Goal: Check status: Check status

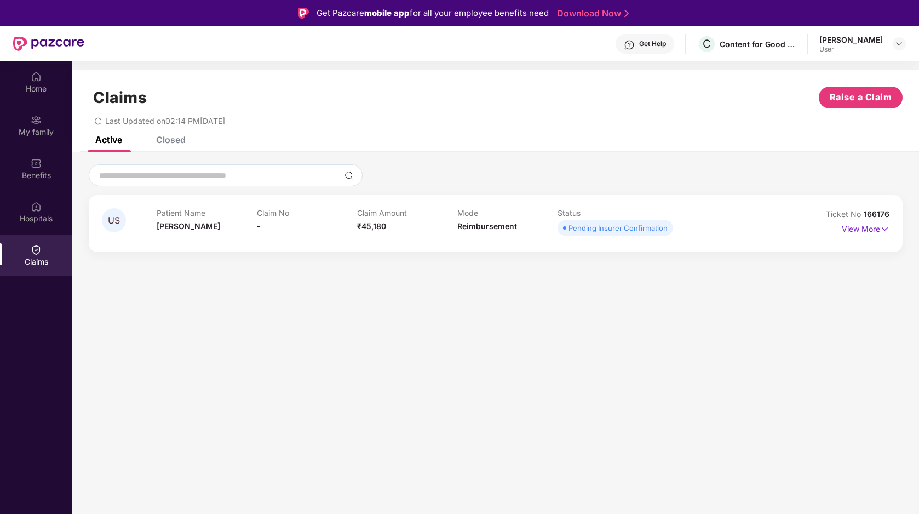
click at [834, 227] on div "View More" at bounding box center [840, 229] width 99 height 18
click at [849, 227] on p "View More" at bounding box center [866, 227] width 48 height 15
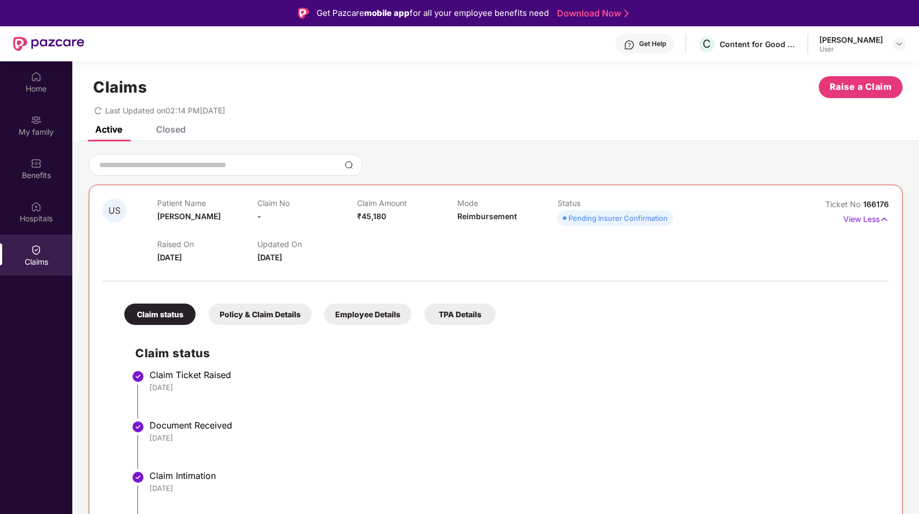
scroll to position [61, 0]
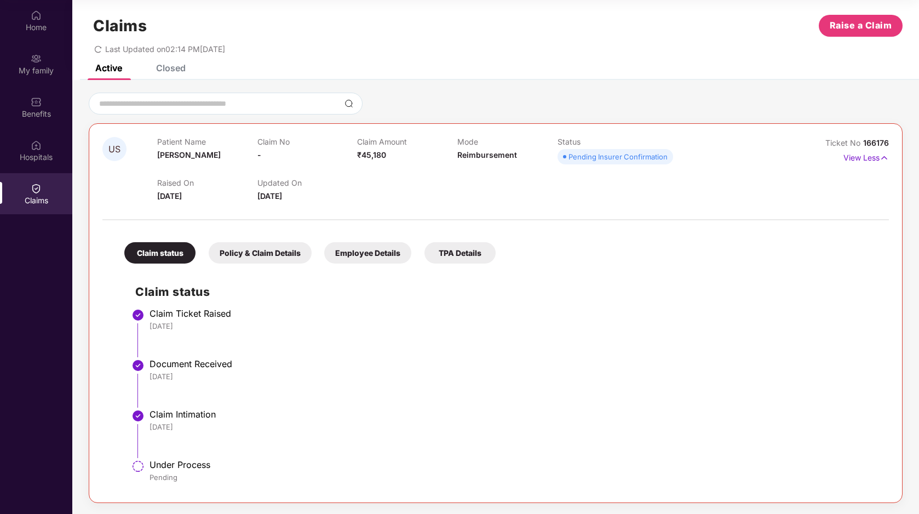
click at [275, 249] on div "Policy & Claim Details" at bounding box center [260, 252] width 103 height 21
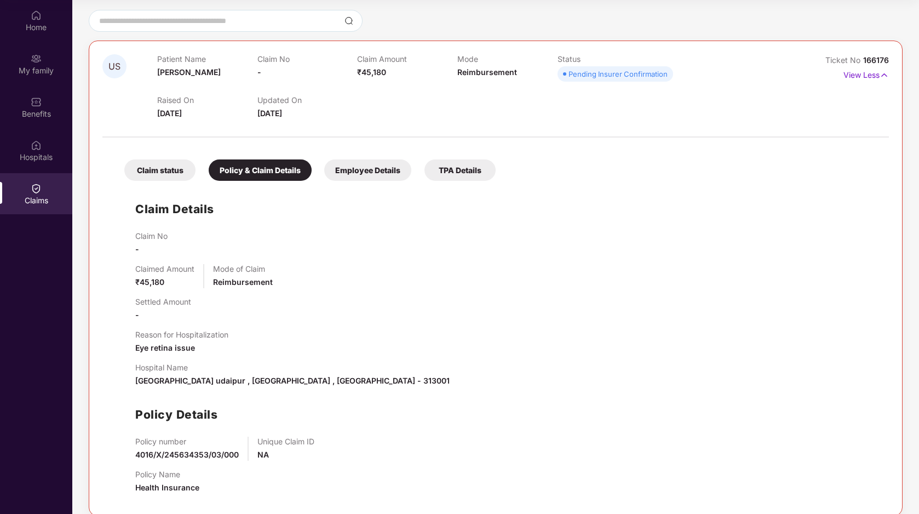
scroll to position [106, 0]
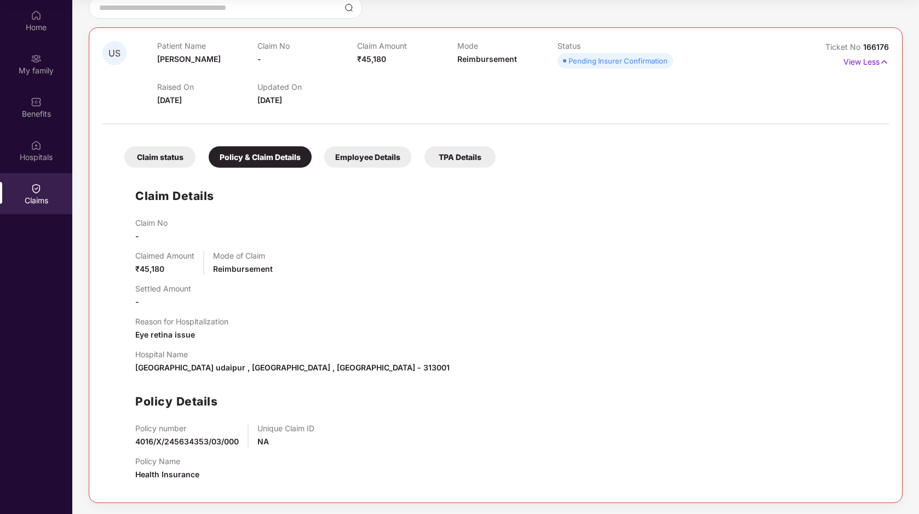
click at [353, 169] on div "Claim status Policy & Claim Details Employee Details TPA Details Claim Details …" at bounding box center [495, 309] width 786 height 359
click at [367, 164] on div "Employee Details" at bounding box center [367, 156] width 87 height 21
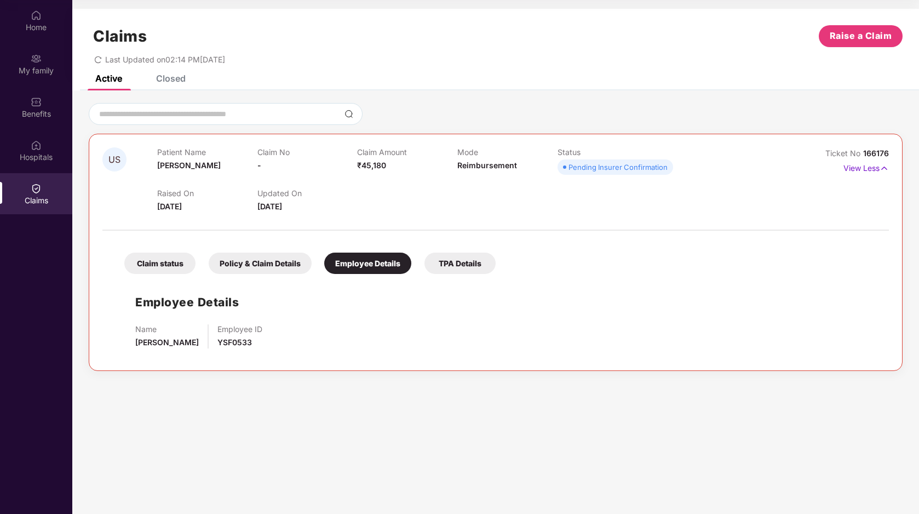
click at [439, 261] on div "TPA Details" at bounding box center [459, 262] width 71 height 21
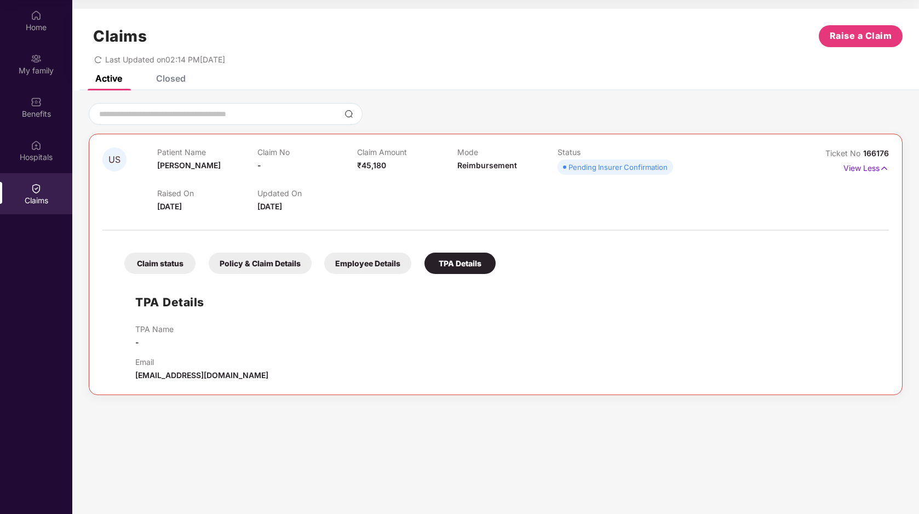
click at [148, 265] on div "Claim status" at bounding box center [159, 262] width 71 height 21
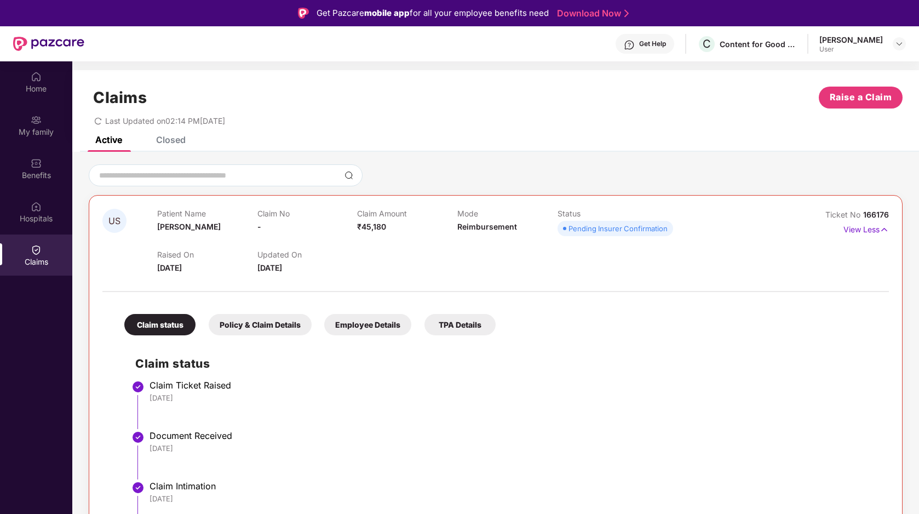
scroll to position [10, 0]
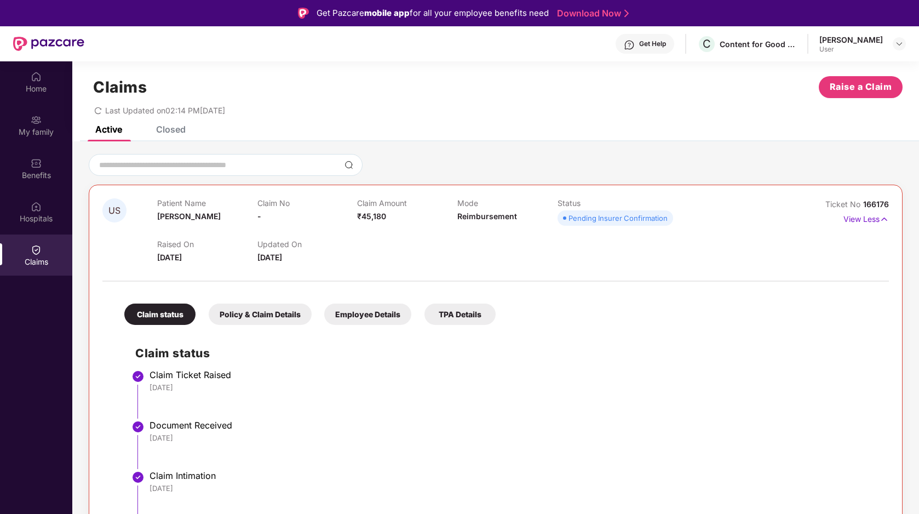
click at [859, 48] on div "User" at bounding box center [851, 49] width 64 height 9
click at [894, 43] on div at bounding box center [899, 43] width 13 height 13
click at [59, 80] on div "Home" at bounding box center [36, 81] width 72 height 41
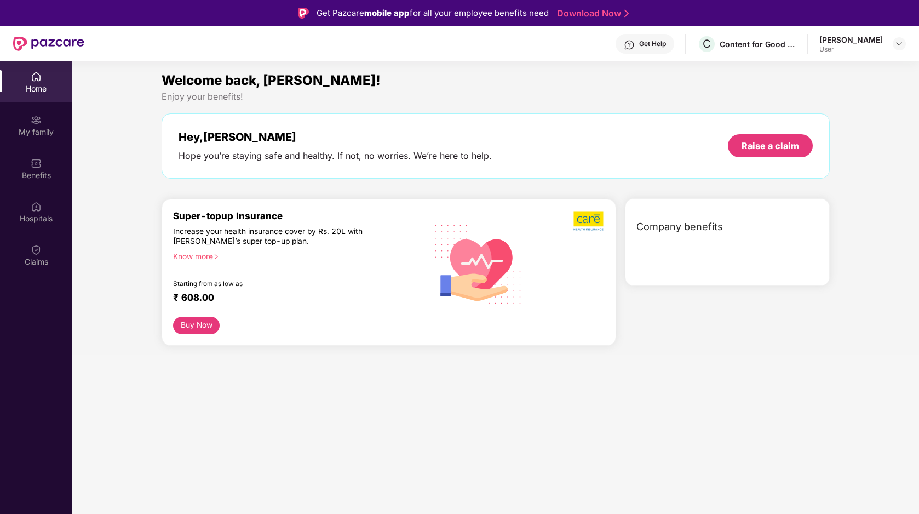
click at [124, 232] on div "Welcome back, [PERSON_NAME]! Enjoy your benefits! Hey, [PERSON_NAME] Hope you’r…" at bounding box center [495, 212] width 855 height 284
click at [671, 227] on span "Company benefits" at bounding box center [679, 226] width 87 height 15
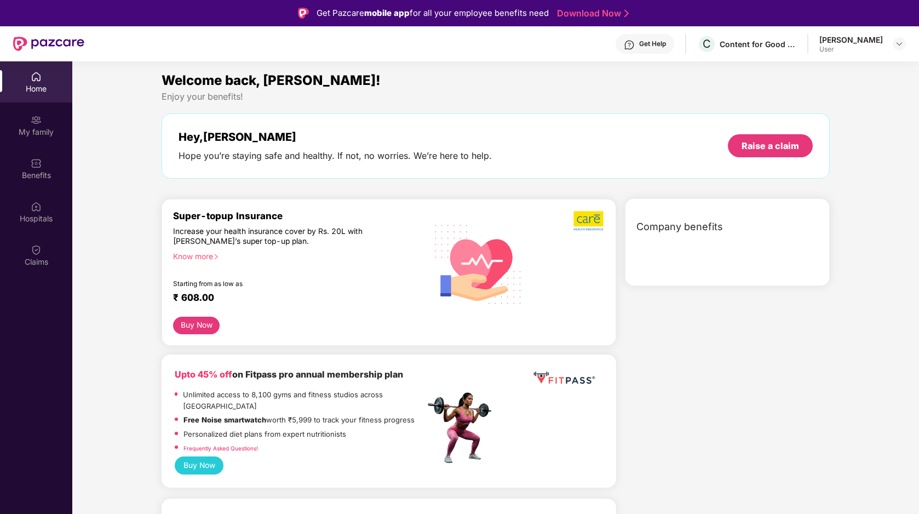
click at [671, 227] on span "Company benefits" at bounding box center [679, 226] width 87 height 15
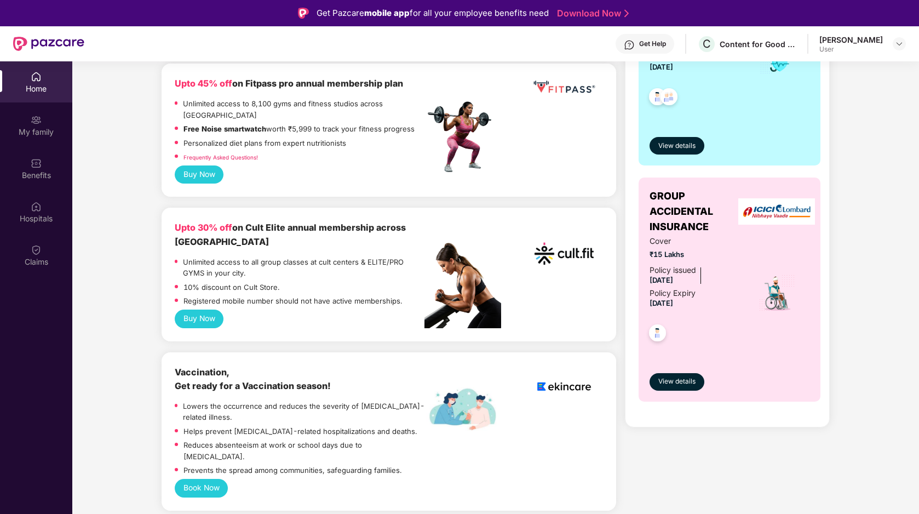
scroll to position [259, 0]
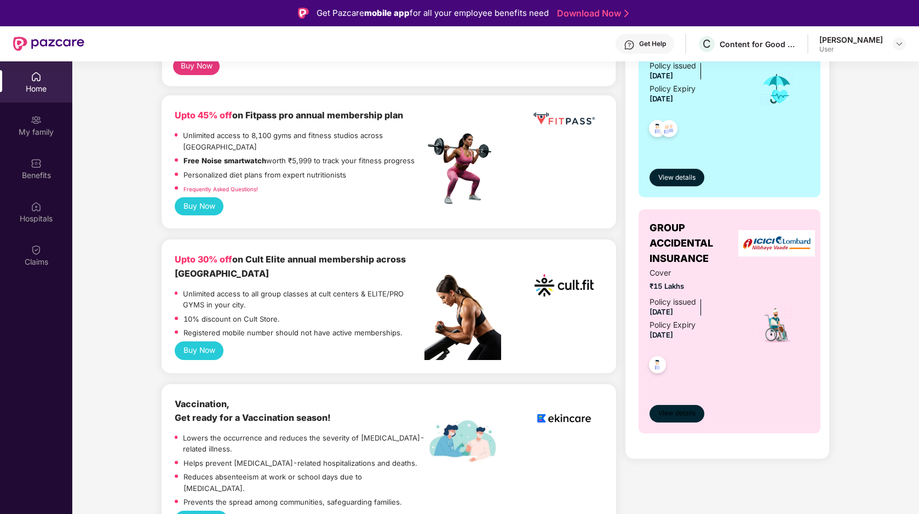
click at [669, 407] on button "View details" at bounding box center [676, 414] width 55 height 18
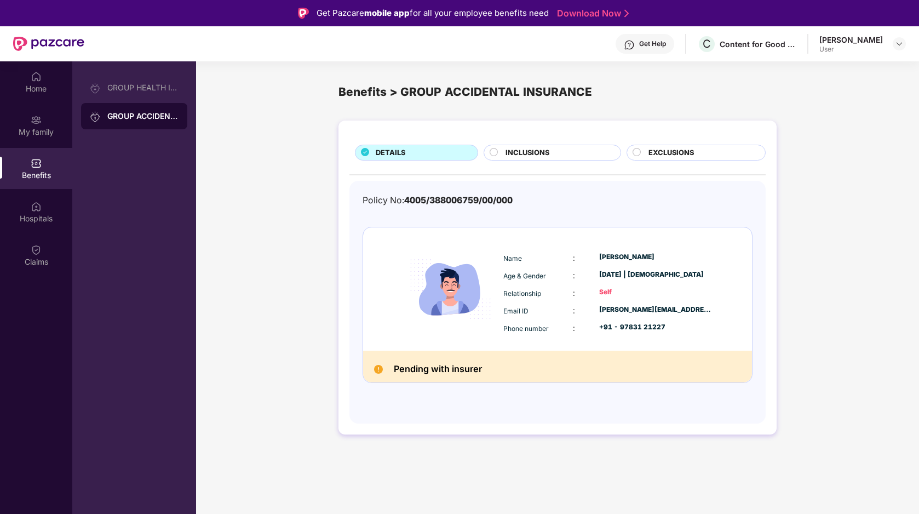
click at [536, 159] on div "INCLUSIONS" at bounding box center [557, 153] width 115 height 13
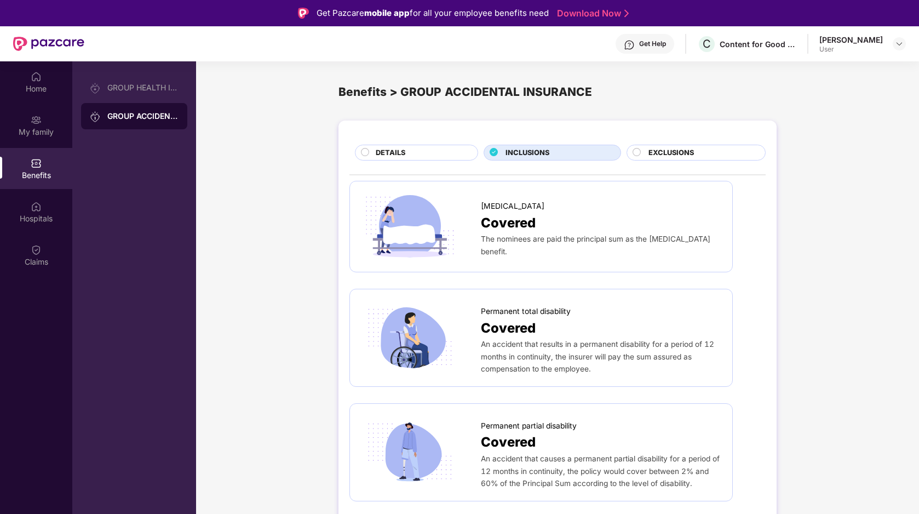
click at [655, 154] on span "EXCLUSIONS" at bounding box center [670, 152] width 45 height 11
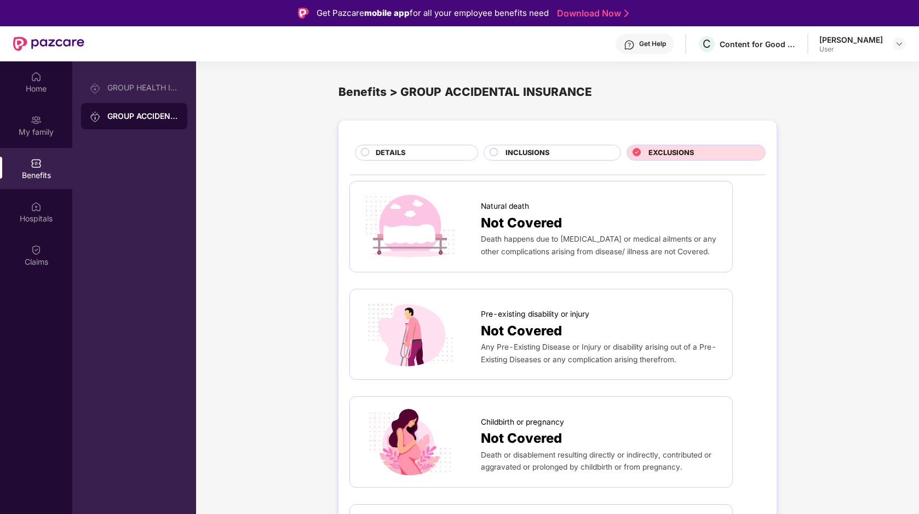
click at [383, 158] on div "DETAILS" at bounding box center [421, 153] width 102 height 13
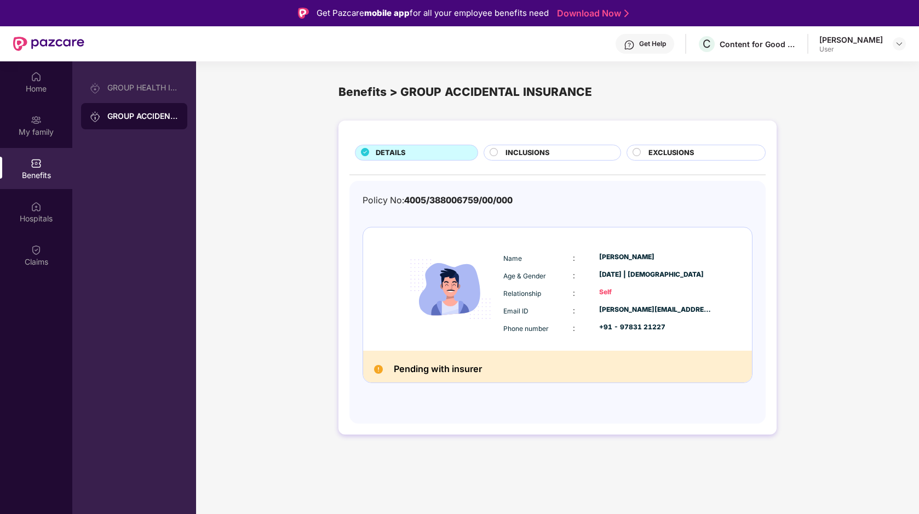
click at [652, 153] on span "EXCLUSIONS" at bounding box center [670, 152] width 45 height 11
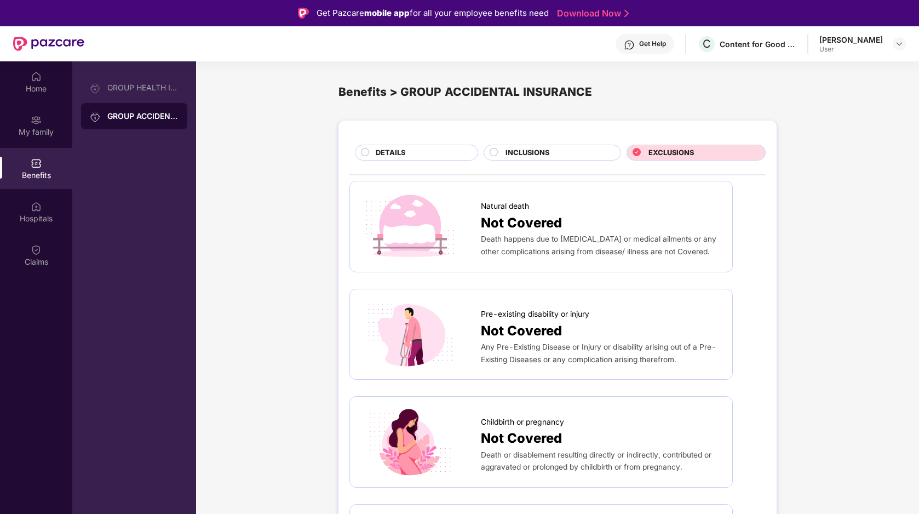
click at [435, 151] on div "DETAILS" at bounding box center [421, 153] width 102 height 13
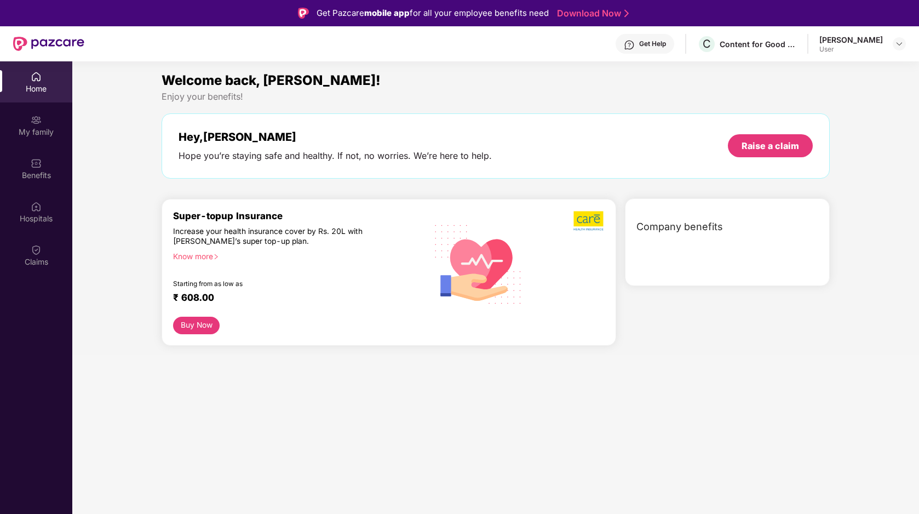
click at [694, 217] on div "Company benefits" at bounding box center [730, 226] width 200 height 28
click at [686, 231] on span "Company benefits" at bounding box center [679, 226] width 87 height 15
click at [692, 230] on span "Company benefits" at bounding box center [679, 226] width 87 height 15
click at [36, 254] on img at bounding box center [36, 249] width 11 height 11
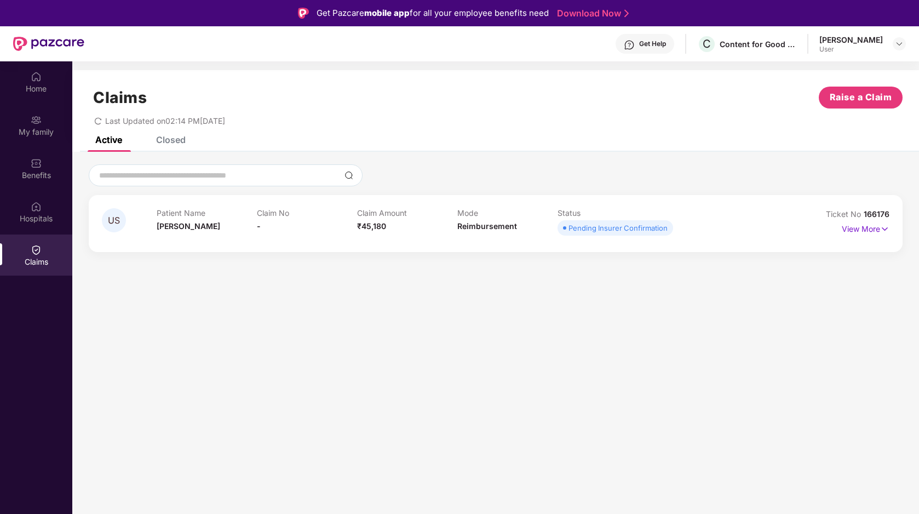
click at [582, 229] on div "Pending Insurer Confirmation" at bounding box center [617, 227] width 99 height 11
click at [603, 242] on div "US Patient Name [PERSON_NAME] Claim No - Claim Amount ₹45,180 Mode Reimbursemen…" at bounding box center [496, 223] width 814 height 57
click at [878, 211] on span "166176" at bounding box center [877, 213] width 26 height 9
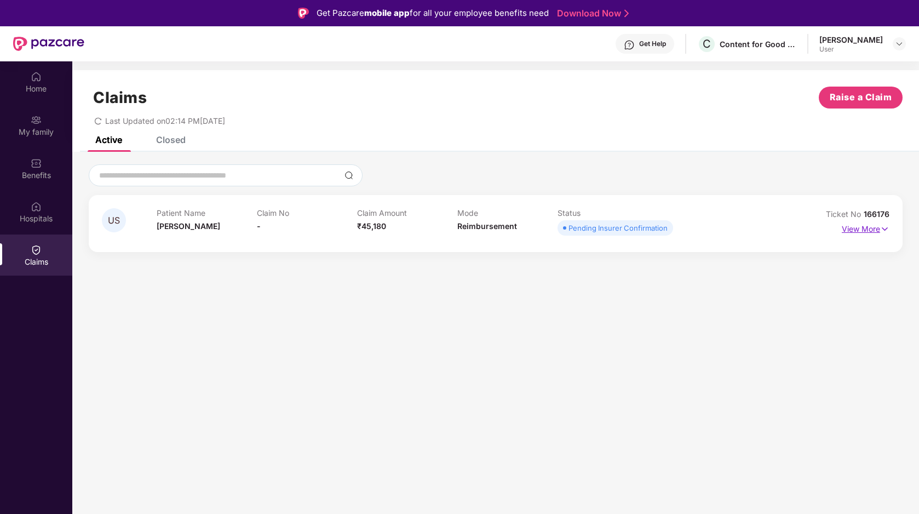
click at [871, 227] on p "View More" at bounding box center [866, 227] width 48 height 15
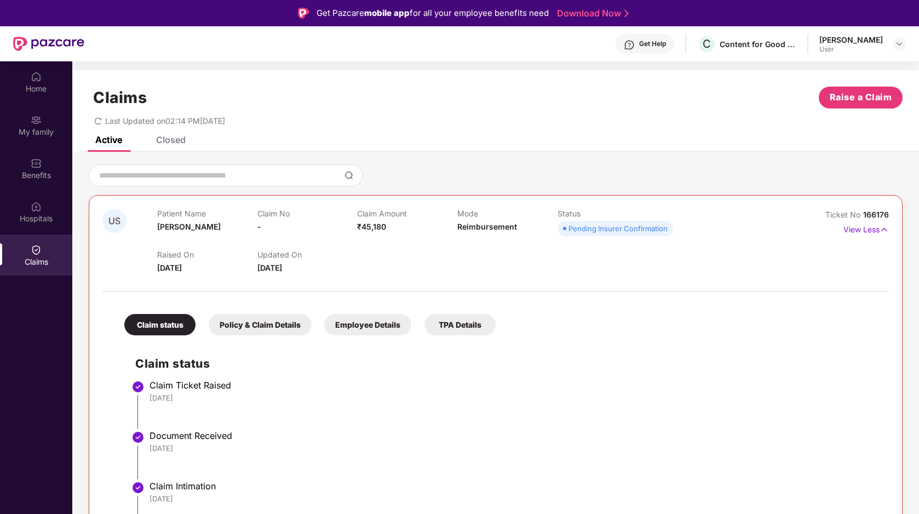
click at [586, 232] on div "Pending Insurer Confirmation" at bounding box center [617, 228] width 99 height 11
copy span "Pending Insurer Confirmation"
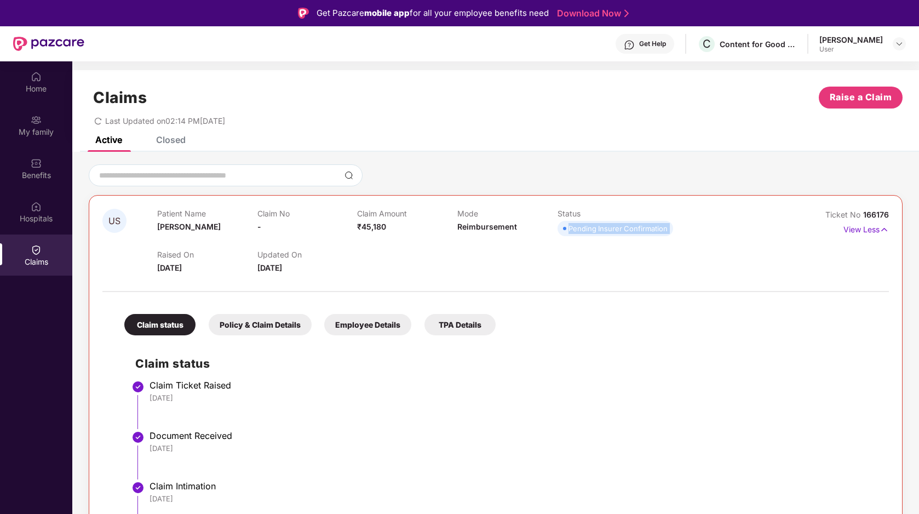
click at [246, 252] on p "Raised On" at bounding box center [207, 254] width 100 height 9
